Goal: Check status

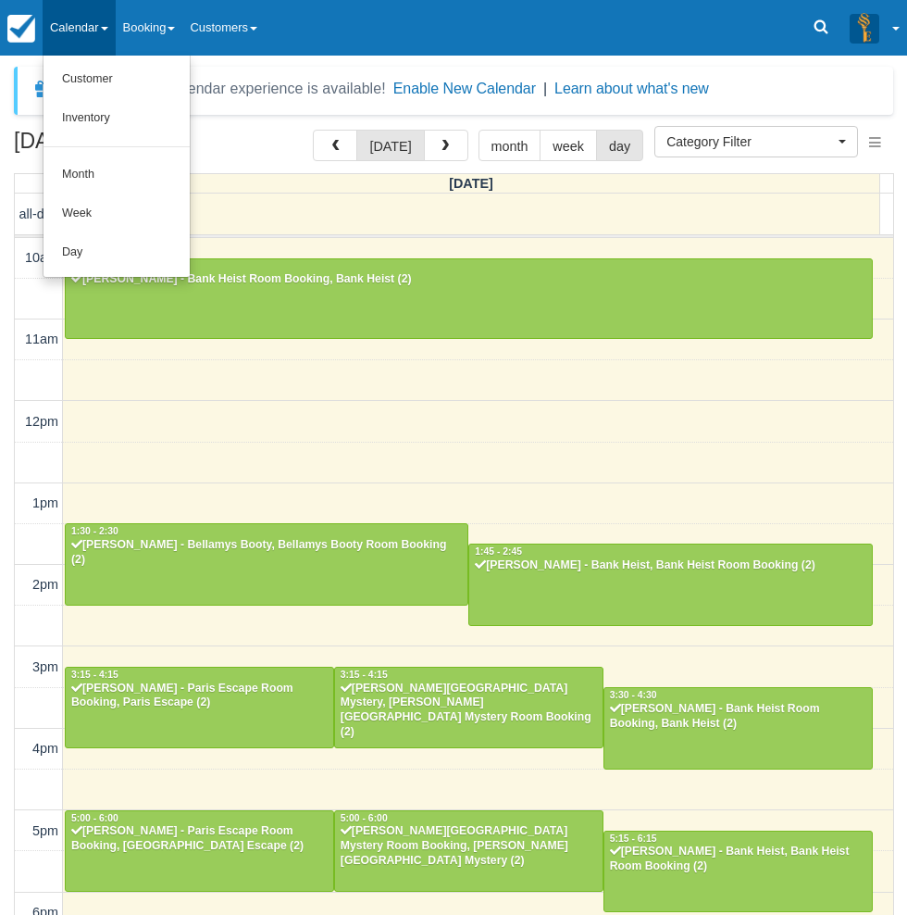
select select
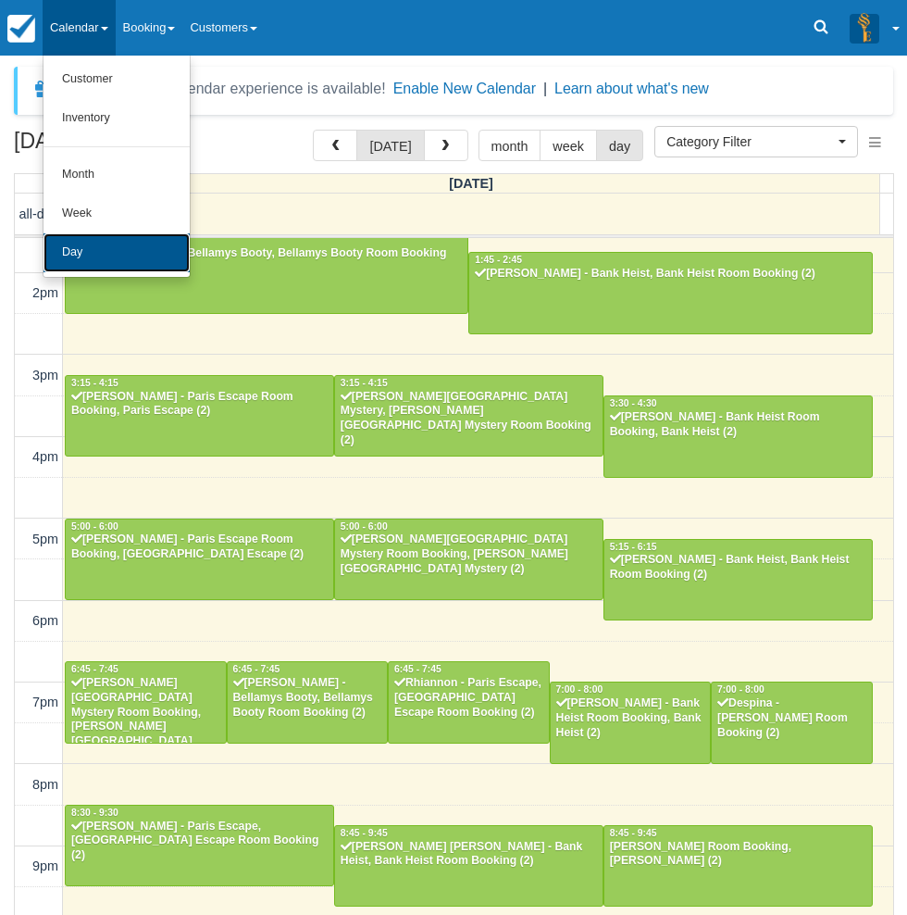
click at [99, 251] on link "Day" at bounding box center [117, 252] width 146 height 39
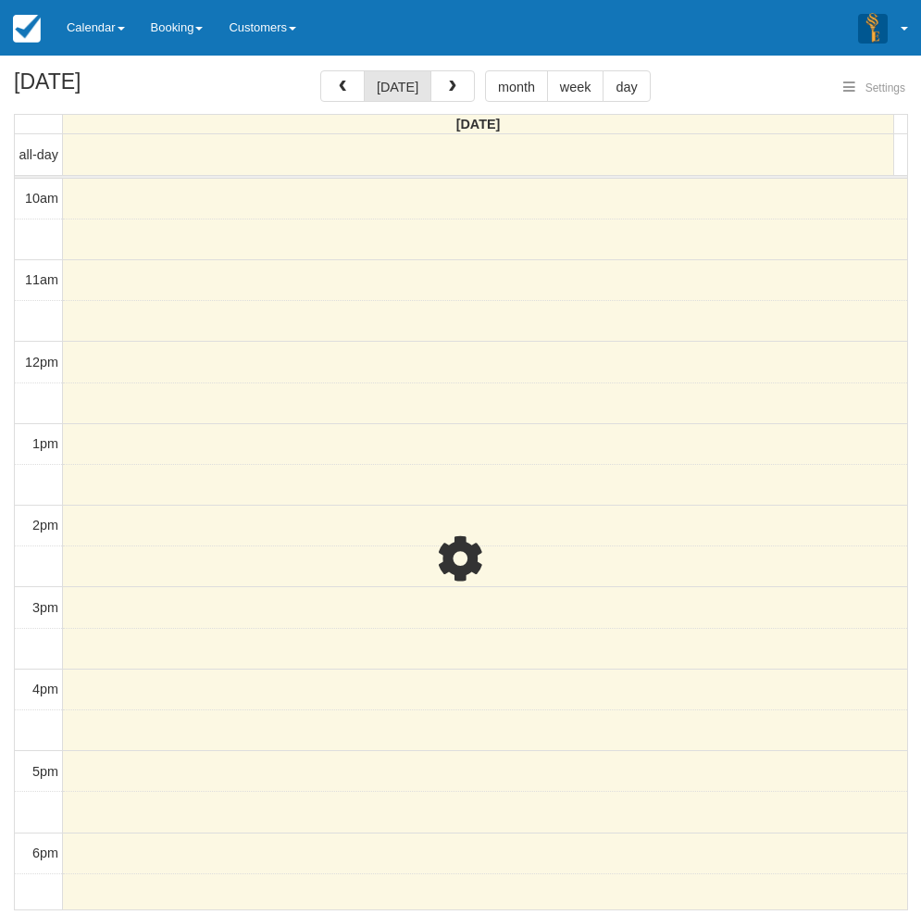
select select
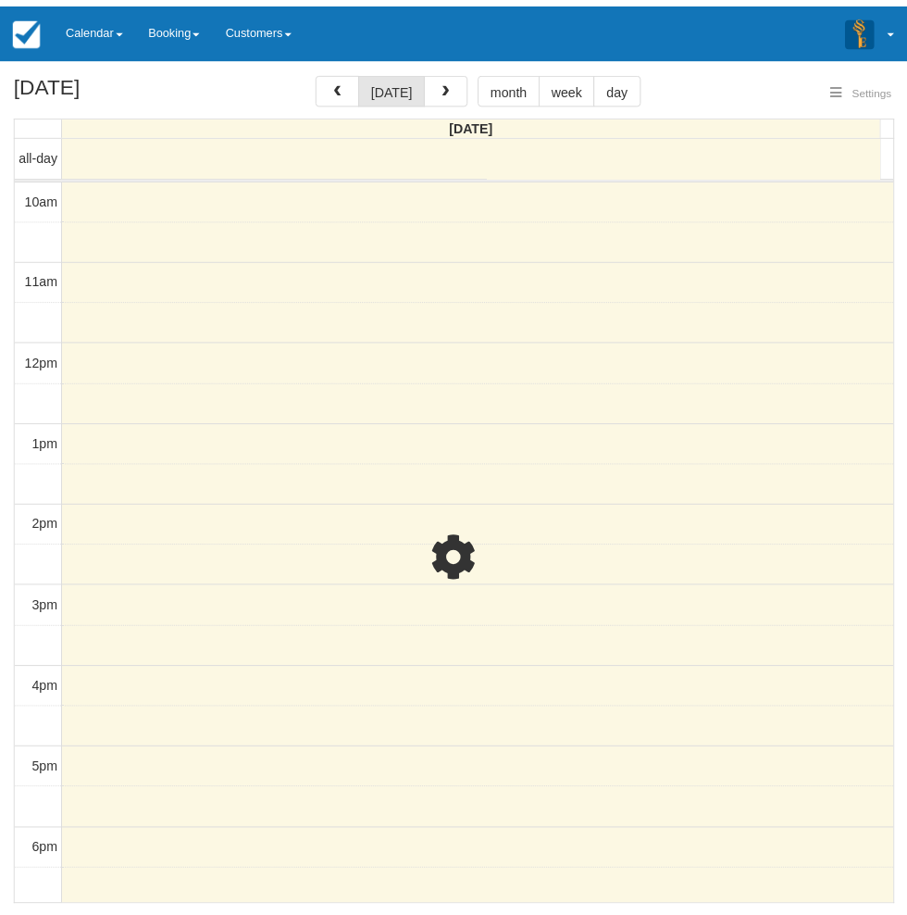
scroll to position [292, 0]
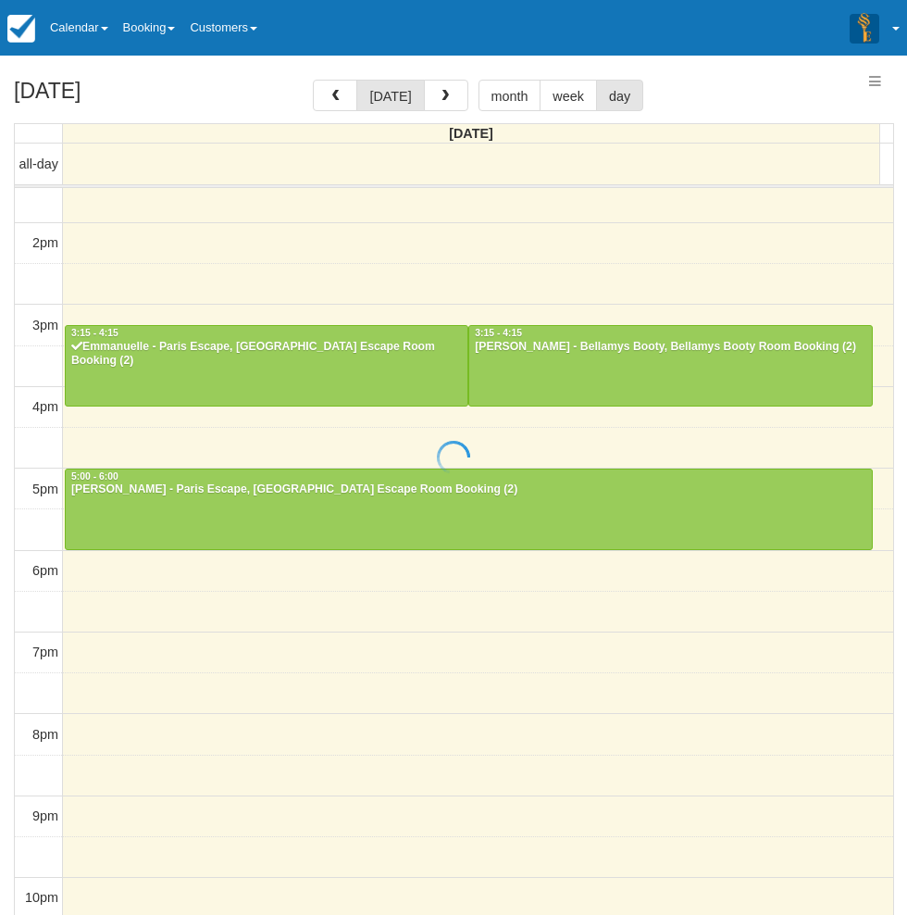
select select
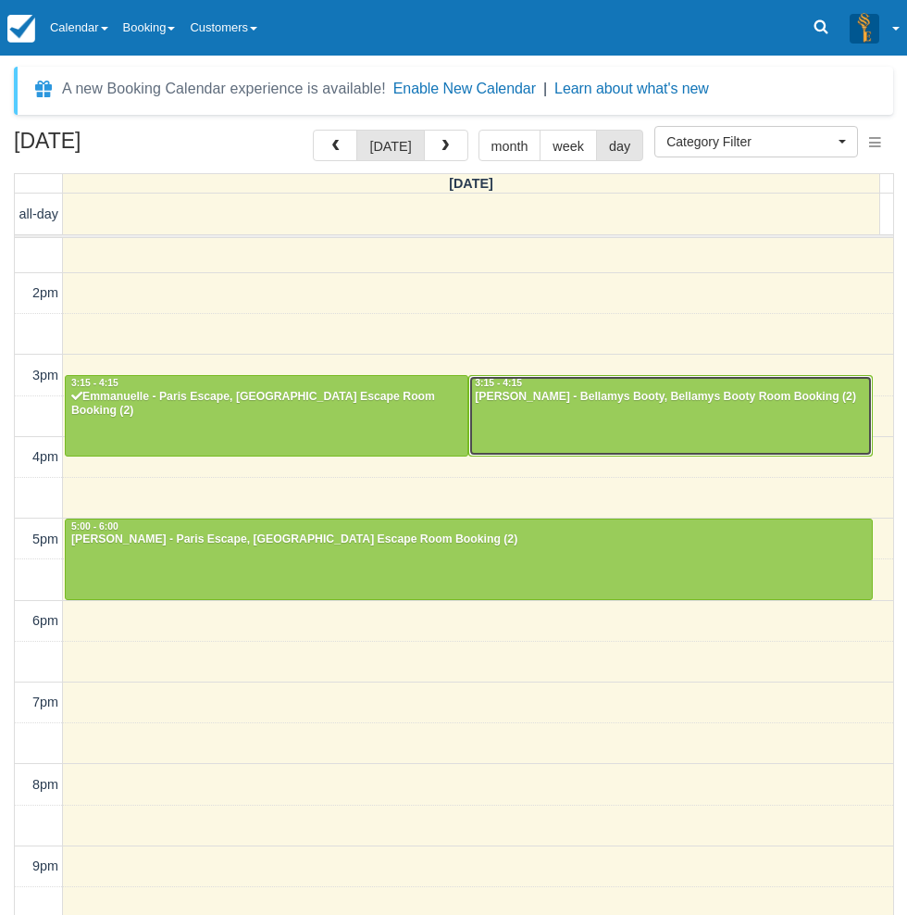
click at [531, 416] on div at bounding box center [670, 416] width 402 height 80
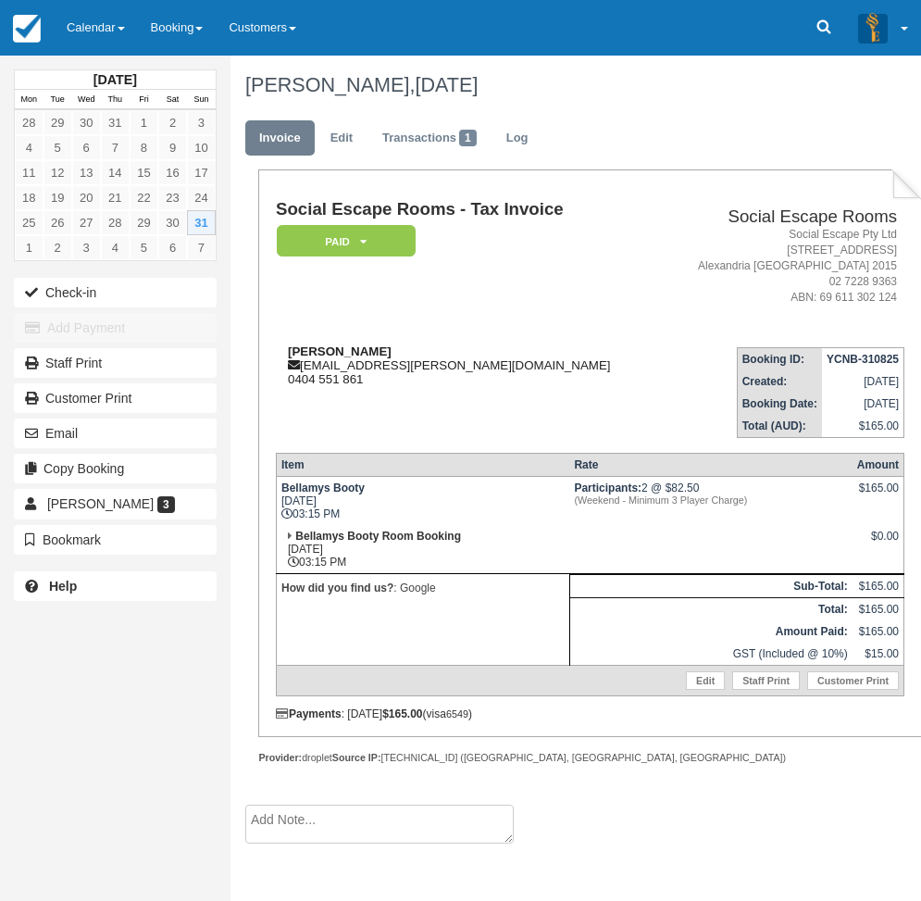
click at [293, 351] on strong "[PERSON_NAME]" at bounding box center [340, 351] width 104 height 14
drag, startPoint x: 293, startPoint y: 351, endPoint x: 331, endPoint y: 351, distance: 38.0
click at [331, 351] on strong "[PERSON_NAME]" at bounding box center [340, 351] width 104 height 14
copy strong "[PERSON_NAME]"
